Goal: Information Seeking & Learning: Learn about a topic

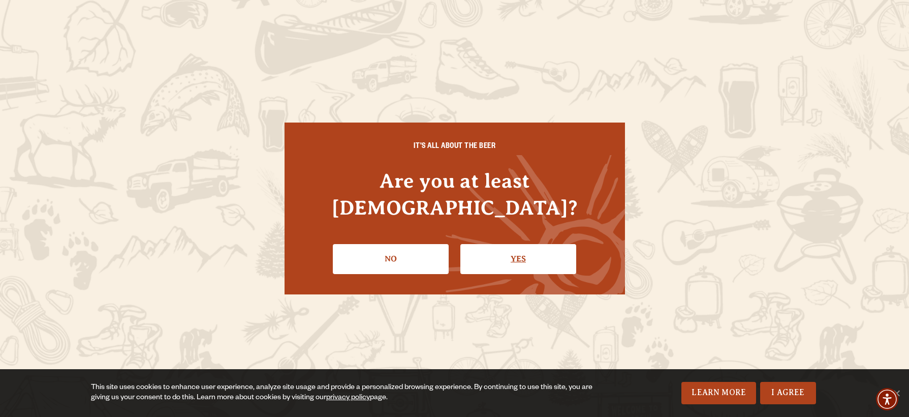
click at [511, 247] on link "Yes" at bounding box center [518, 258] width 116 height 29
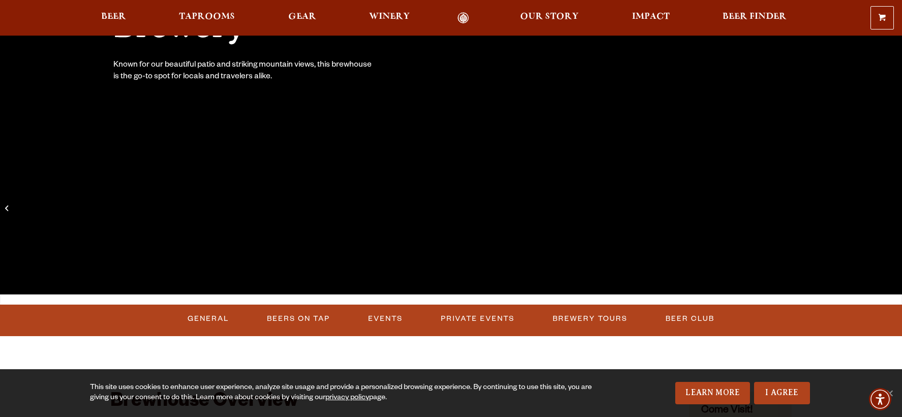
scroll to position [254, 0]
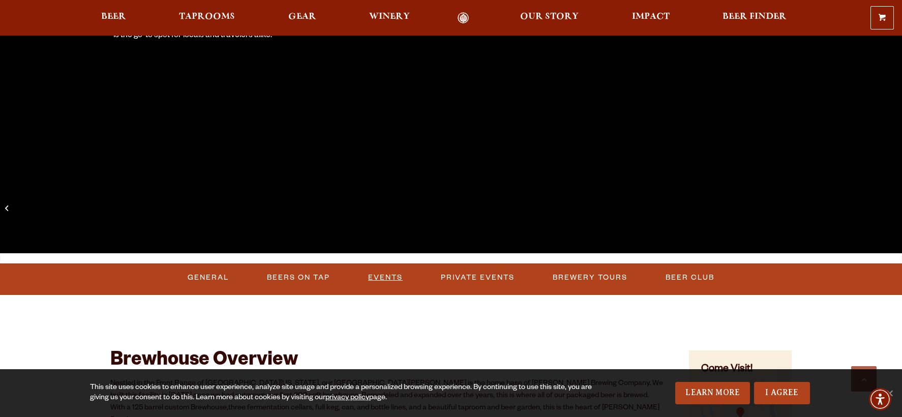
click at [383, 277] on link "Events" at bounding box center [385, 277] width 43 height 23
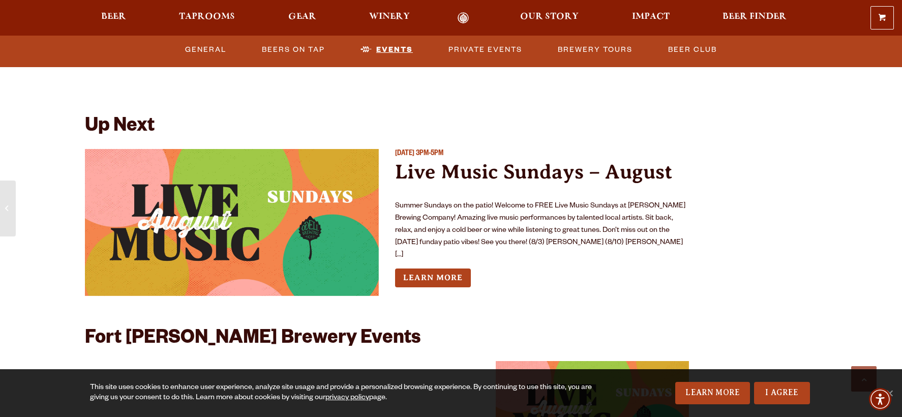
scroll to position [3747, 0]
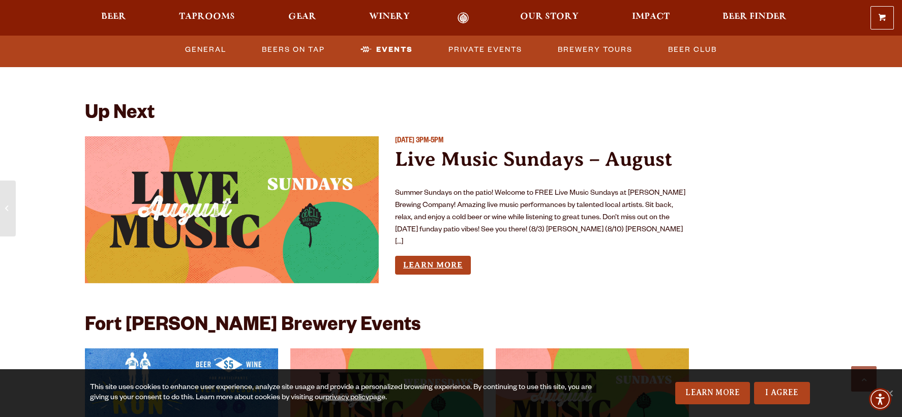
click at [430, 256] on link "Learn More" at bounding box center [433, 265] width 76 height 19
